Goal: Task Accomplishment & Management: Complete application form

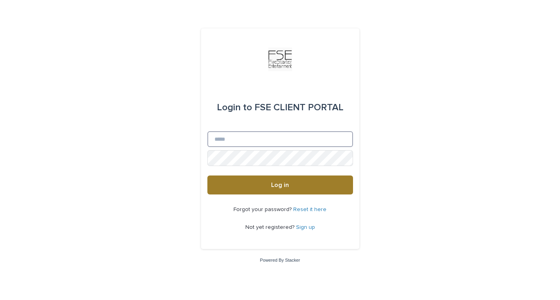
type input "**********"
click at [337, 190] on button "Log in" at bounding box center [280, 185] width 146 height 19
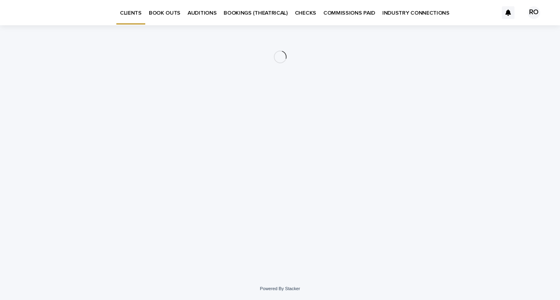
click at [247, 11] on p "BOOKINGS (THEATRICAL)" at bounding box center [256, 8] width 64 height 17
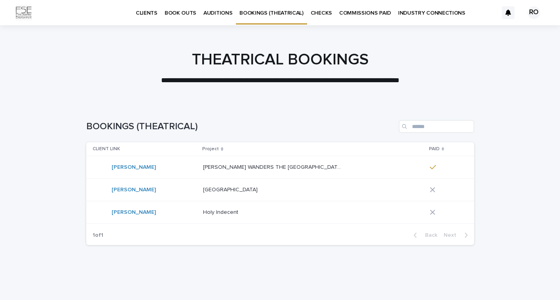
click at [188, 13] on p "BOOK OUTS" at bounding box center [181, 8] width 32 height 17
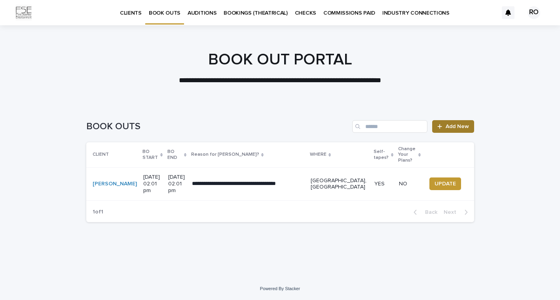
click at [452, 128] on span "Add New" at bounding box center [457, 127] width 23 height 6
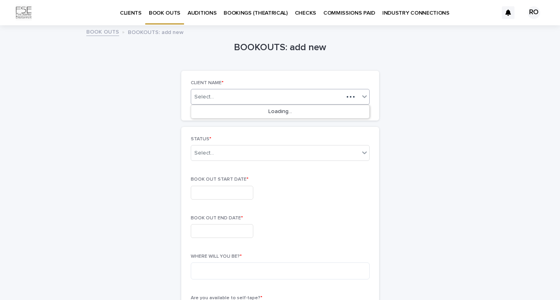
click at [334, 100] on div "Select..." at bounding box center [267, 97] width 152 height 10
click at [321, 113] on div "[PERSON_NAME]" at bounding box center [280, 112] width 178 height 14
click at [291, 160] on div "Select..." at bounding box center [280, 153] width 179 height 16
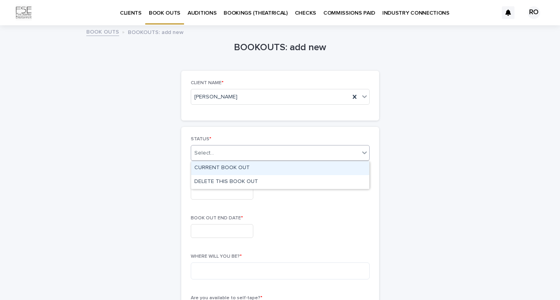
click at [289, 166] on div "CURRENT BOOK OUT" at bounding box center [280, 168] width 178 height 14
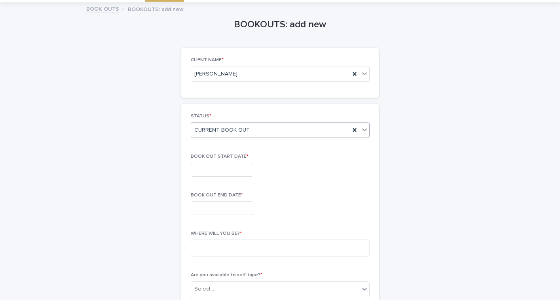
scroll to position [32, 0]
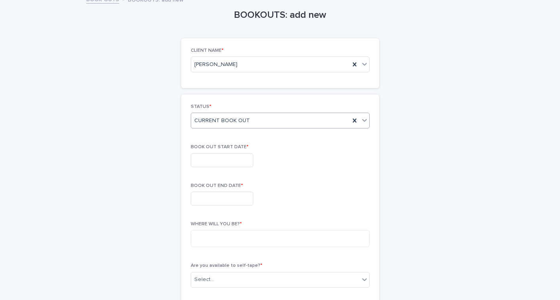
click at [232, 162] on input "text" at bounding box center [222, 161] width 63 height 14
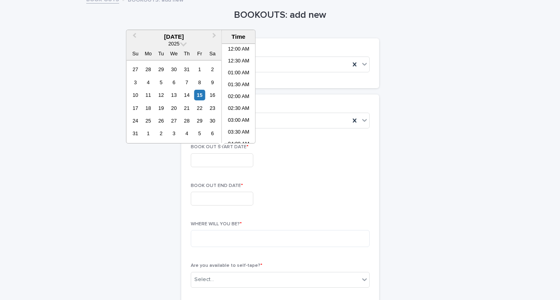
scroll to position [217, 0]
click at [213, 32] on button "Next Month" at bounding box center [215, 37] width 13 height 13
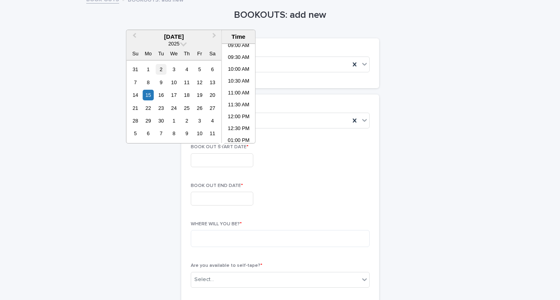
click at [159, 71] on div "2" at bounding box center [161, 69] width 11 height 11
type input "**********"
click at [199, 200] on input "text" at bounding box center [222, 199] width 63 height 14
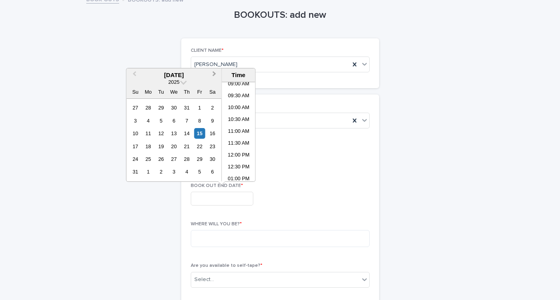
click at [214, 79] on button "Next Month" at bounding box center [215, 75] width 13 height 13
click at [138, 134] on div "14" at bounding box center [135, 133] width 11 height 11
type input "**********"
click at [314, 191] on div "**********" at bounding box center [280, 197] width 179 height 29
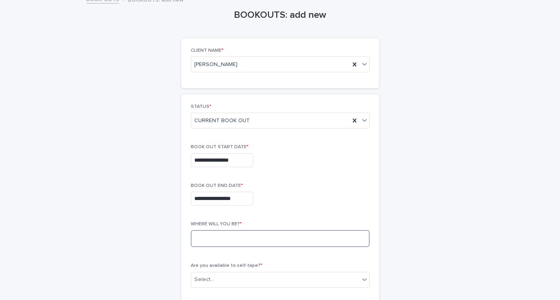
click at [268, 245] on textarea at bounding box center [280, 238] width 179 height 17
type textarea "**********"
click at [328, 211] on div "**********" at bounding box center [280, 197] width 179 height 29
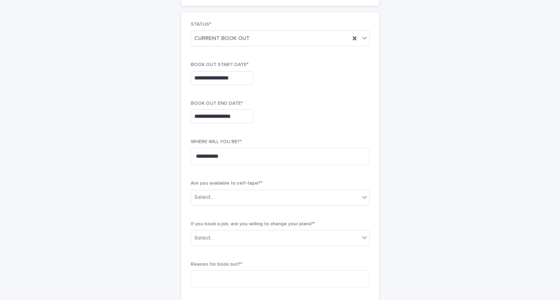
scroll to position [120, 0]
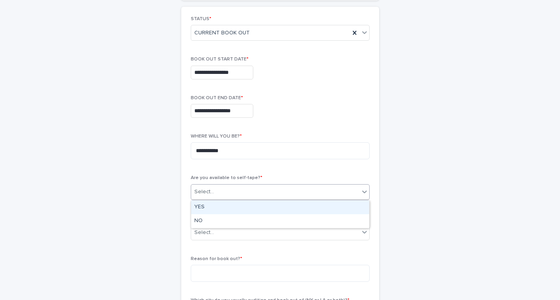
click at [313, 191] on div "Select..." at bounding box center [275, 192] width 168 height 13
click at [286, 210] on div "YES" at bounding box center [280, 208] width 178 height 14
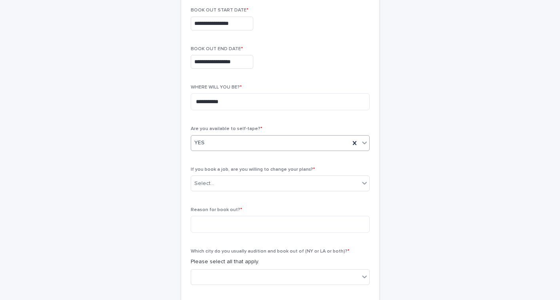
scroll to position [170, 0]
click at [289, 186] on div "Select..." at bounding box center [275, 183] width 168 height 13
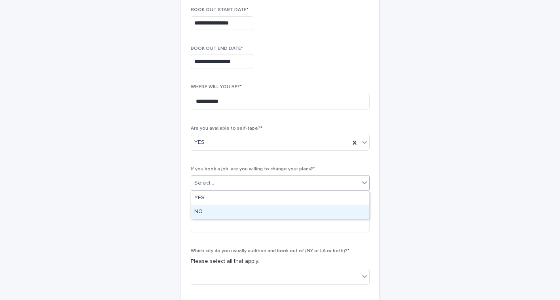
click at [269, 212] on div "NO" at bounding box center [280, 212] width 178 height 14
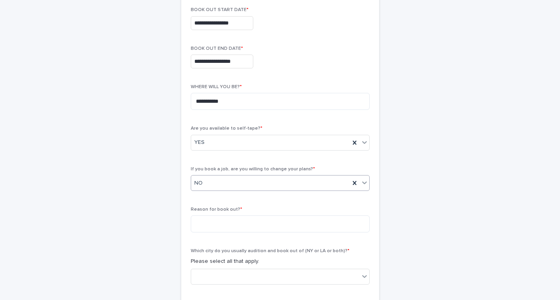
click at [276, 197] on div "**********" at bounding box center [280, 181] width 179 height 429
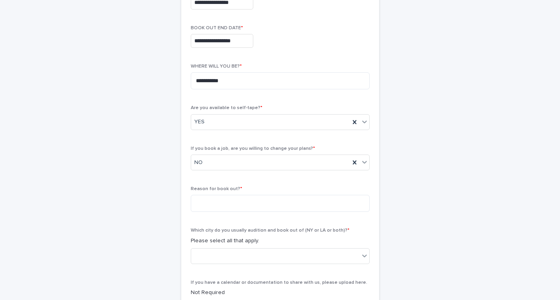
scroll to position [191, 0]
click at [265, 205] on textarea at bounding box center [280, 203] width 179 height 17
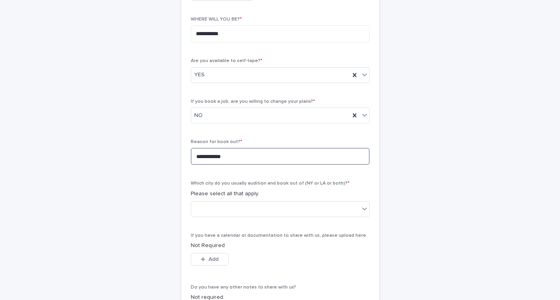
scroll to position [238, 0]
type textarea "**********"
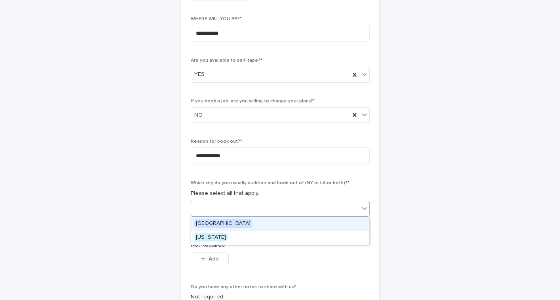
click at [275, 215] on div at bounding box center [280, 209] width 179 height 16
click at [273, 220] on div "[GEOGRAPHIC_DATA]" at bounding box center [280, 224] width 178 height 14
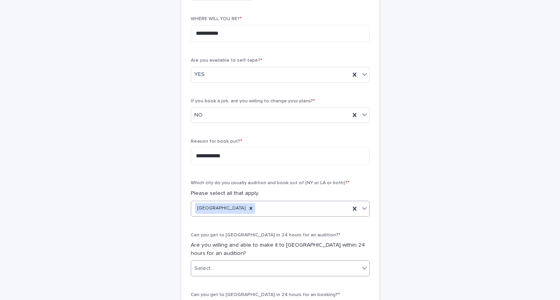
scroll to position [298, 0]
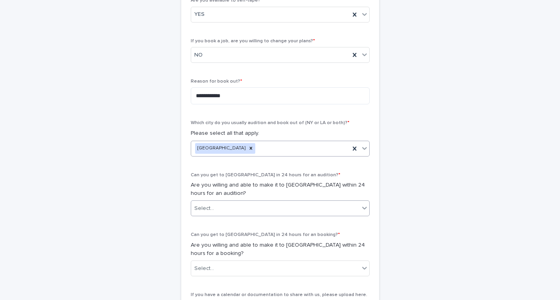
click at [280, 208] on div "Select..." at bounding box center [275, 208] width 168 height 13
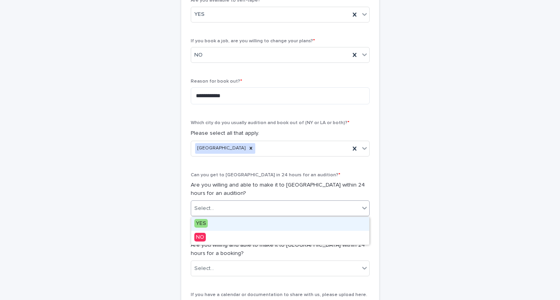
click at [267, 230] on div "YES" at bounding box center [280, 224] width 178 height 14
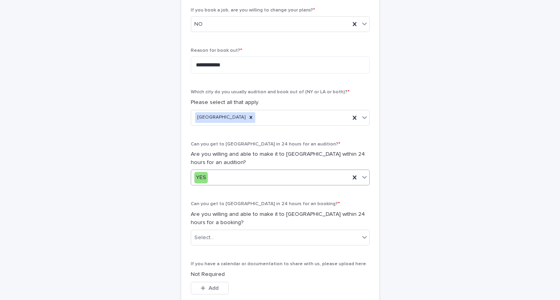
scroll to position [353, 0]
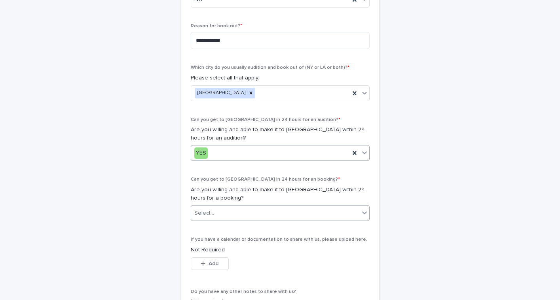
click at [349, 212] on div "Select..." at bounding box center [275, 213] width 168 height 13
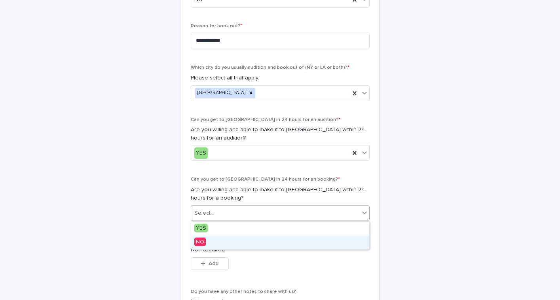
click at [304, 241] on div "NO" at bounding box center [280, 243] width 178 height 14
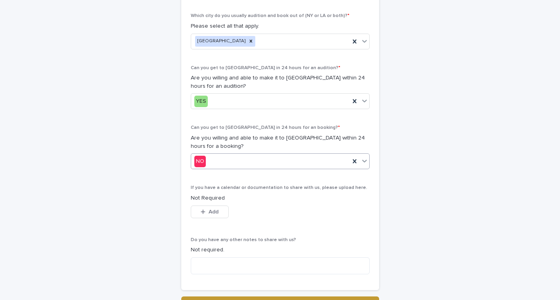
scroll to position [424, 0]
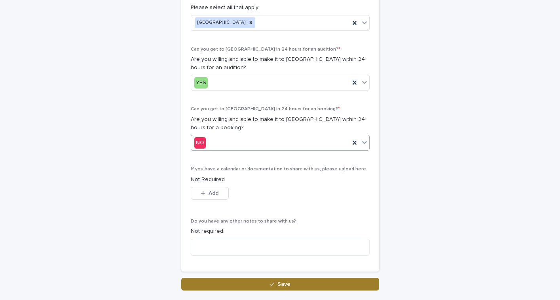
click at [295, 285] on button "Save" at bounding box center [280, 284] width 198 height 13
